Goal: Information Seeking & Learning: Learn about a topic

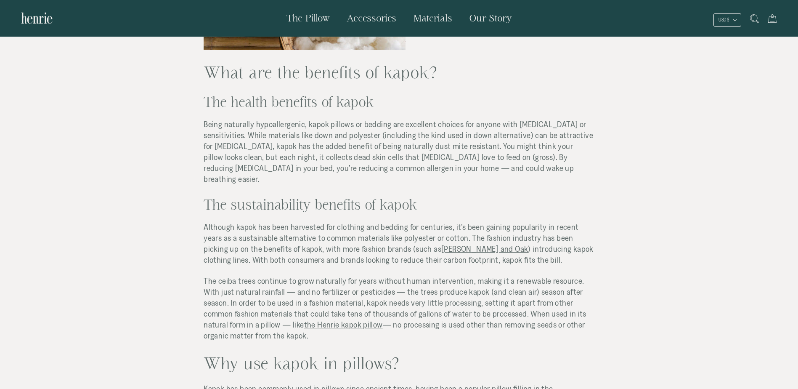
scroll to position [926, 0]
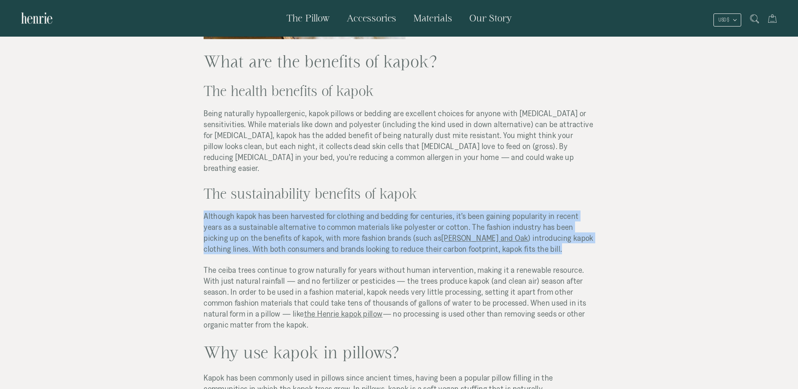
drag, startPoint x: 489, startPoint y: 243, endPoint x: 194, endPoint y: 199, distance: 298.7
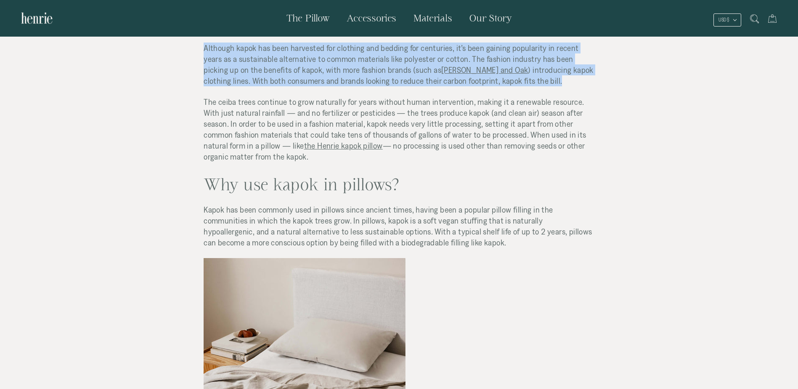
scroll to position [1094, 0]
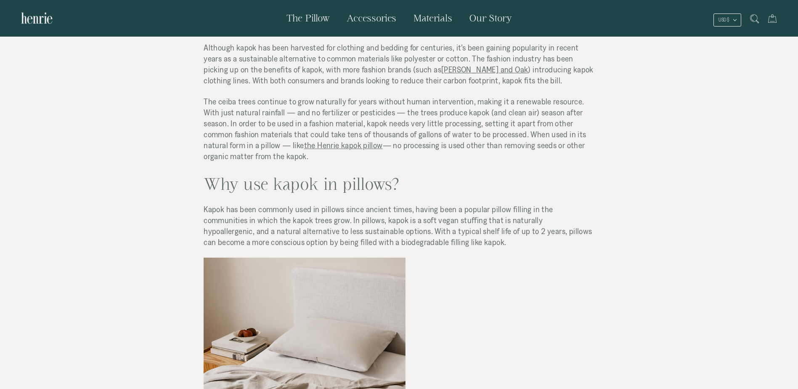
click at [539, 148] on p "The ceiba trees continue to grow naturally for years without human intervention…" at bounding box center [399, 129] width 390 height 66
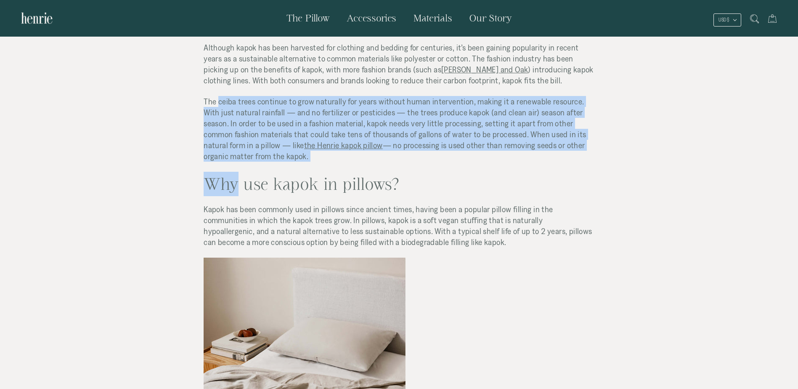
drag, startPoint x: 235, startPoint y: 151, endPoint x: 216, endPoint y: 94, distance: 60.3
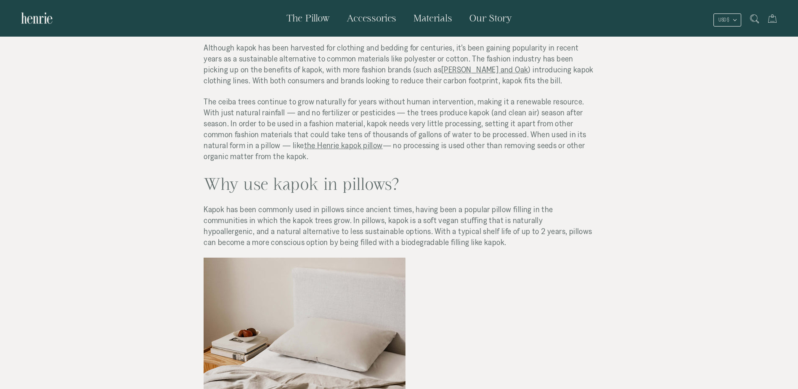
click at [214, 97] on span "The ceiba trees continue to grow naturally for years without human intervention…" at bounding box center [395, 129] width 382 height 64
drag, startPoint x: 193, startPoint y: 88, endPoint x: 255, endPoint y: 143, distance: 82.5
drag, startPoint x: 255, startPoint y: 143, endPoint x: 231, endPoint y: 148, distance: 23.6
click at [231, 148] on span "The ceiba trees continue to grow naturally for years without human intervention…" at bounding box center [395, 129] width 382 height 64
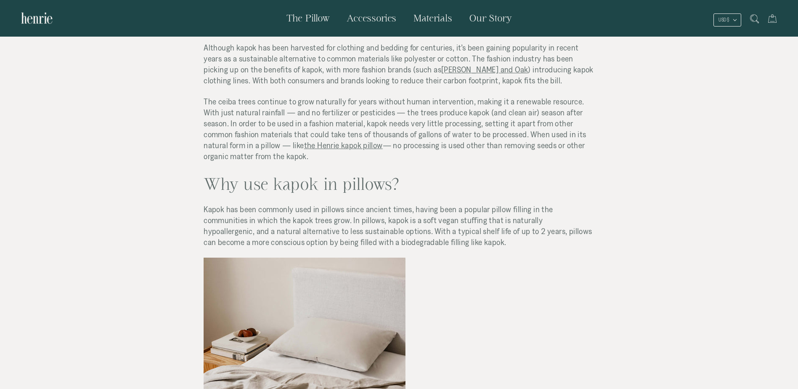
drag, startPoint x: 237, startPoint y: 148, endPoint x: 178, endPoint y: 92, distance: 81.6
click at [473, 115] on span "The ceiba trees continue to grow naturally for years without human intervention…" at bounding box center [395, 129] width 382 height 64
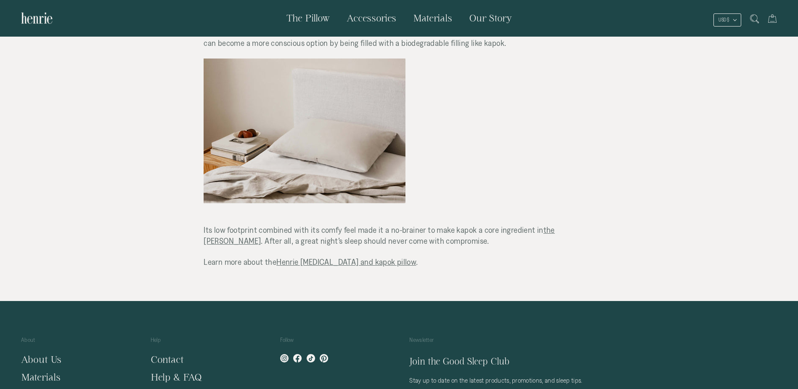
scroll to position [1393, 0]
